Goal: Check status: Check status

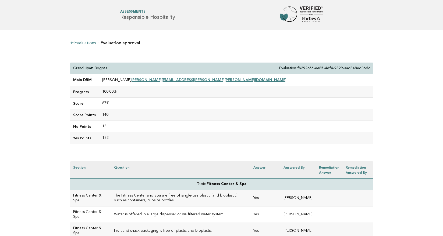
click at [85, 42] on link "Evaluations" at bounding box center [83, 43] width 26 height 4
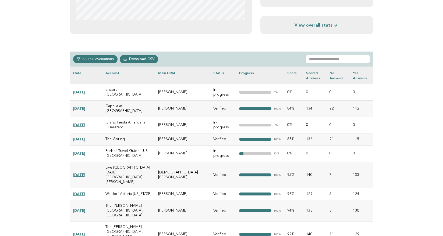
scroll to position [216, 0]
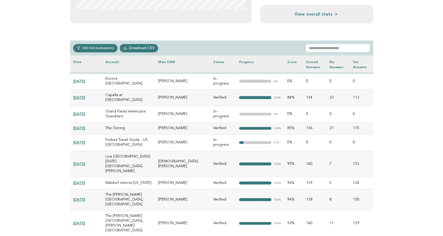
click at [101, 50] on button "630 full evaluations" at bounding box center [95, 48] width 44 height 8
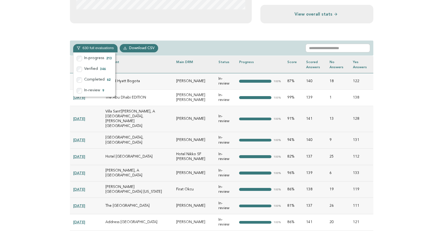
click at [386, 117] on main "**********" at bounding box center [221, 27] width 443 height 426
drag, startPoint x: 106, startPoint y: 81, endPoint x: 144, endPoint y: 82, distance: 38.2
click at [144, 82] on td "Grand Hyatt Bogota" at bounding box center [137, 81] width 71 height 16
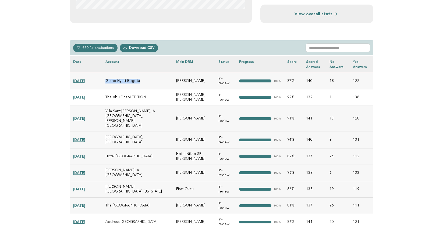
copy td "Grand Hyatt Bogota"
